Goal: Go to known website: Go to known website

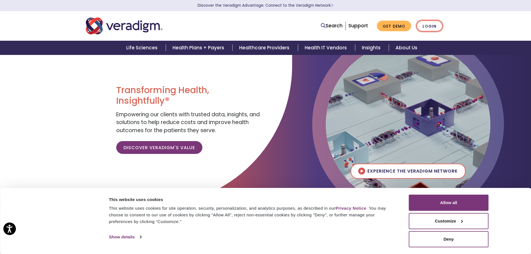
click at [431, 27] on link "Login" at bounding box center [430, 25] width 26 height 11
click at [427, 24] on link "Login" at bounding box center [430, 25] width 26 height 11
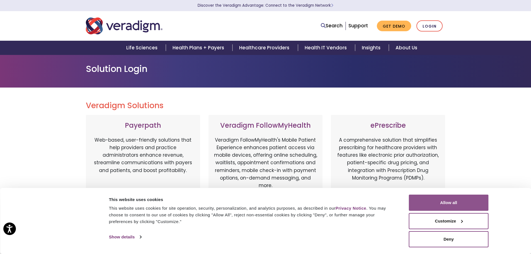
click at [448, 204] on button "Allow all" at bounding box center [449, 203] width 80 height 16
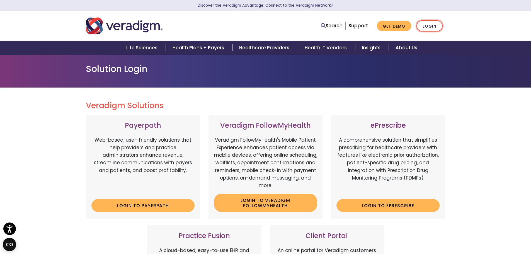
click at [430, 20] on link "Login" at bounding box center [430, 25] width 26 height 11
click at [423, 26] on link "Login" at bounding box center [430, 25] width 26 height 11
click at [426, 23] on link "Login" at bounding box center [430, 25] width 26 height 11
click at [110, 33] on img "Veradigm logo" at bounding box center [124, 26] width 77 height 18
